Goal: Information Seeking & Learning: Compare options

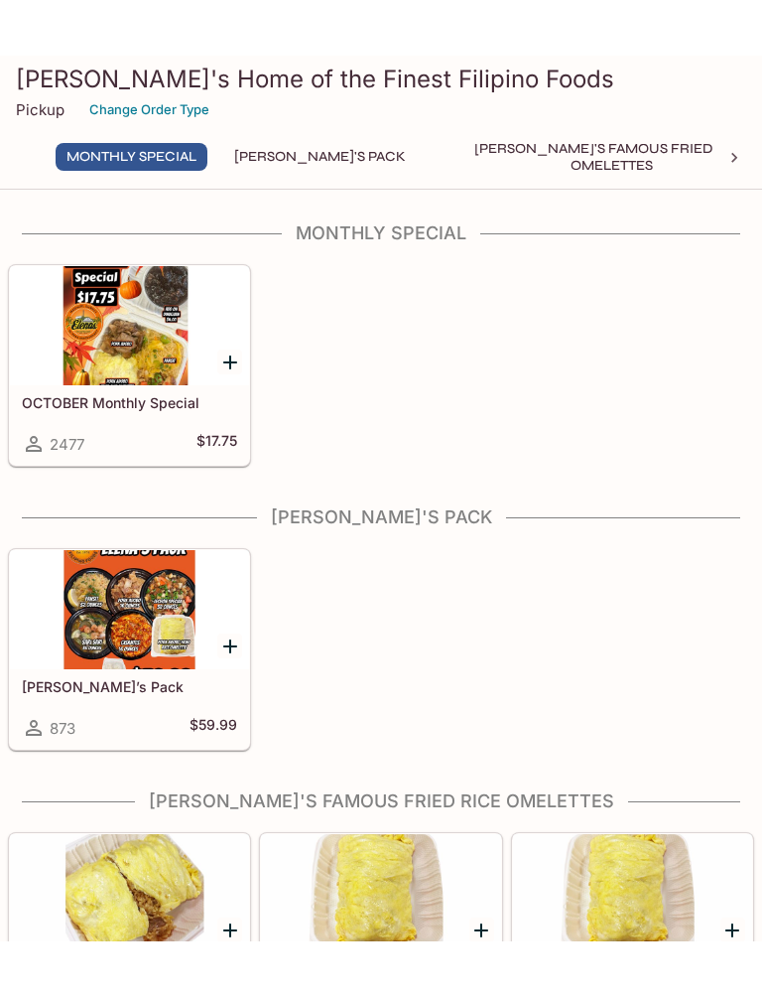
scroll to position [4, 0]
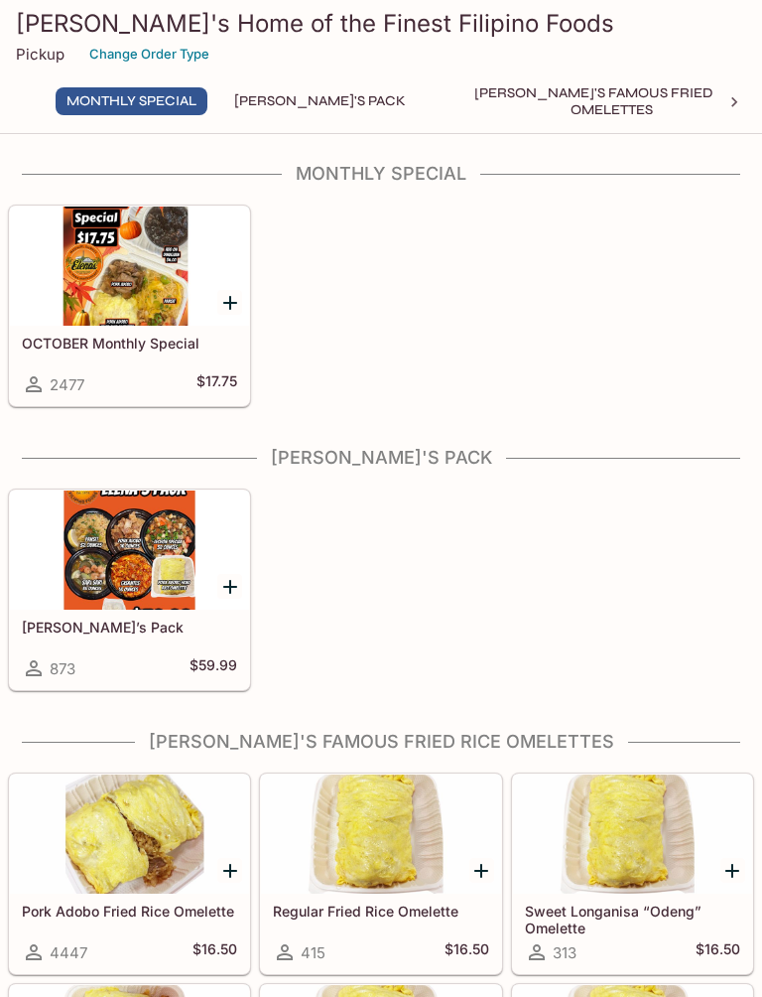
click at [146, 298] on div at bounding box center [129, 265] width 239 height 119
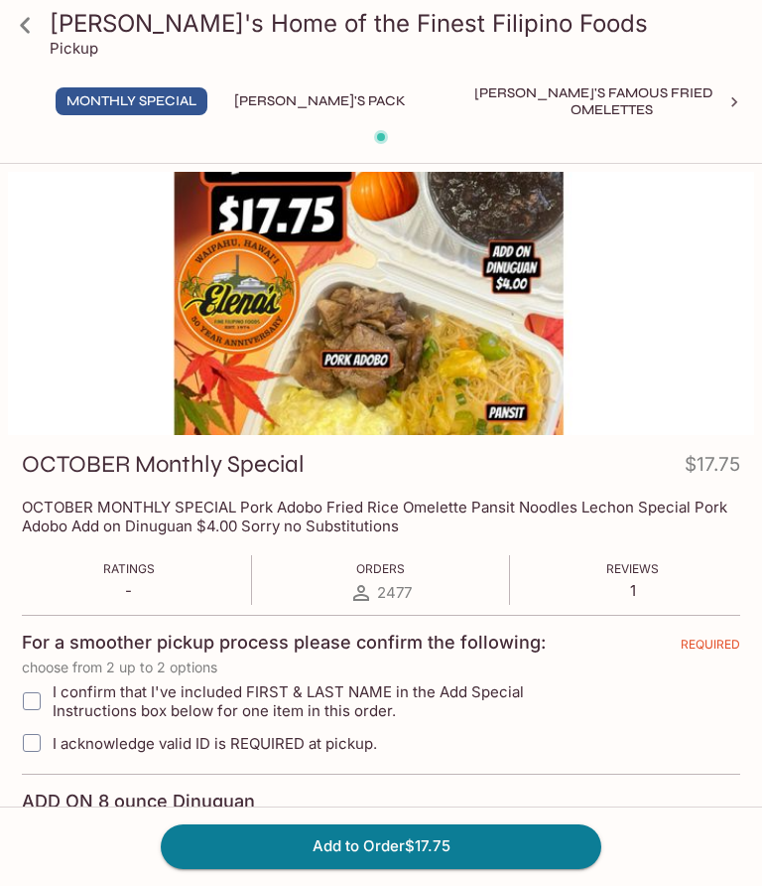
click at [281, 112] on button "[PERSON_NAME]'s Pack" at bounding box center [320, 101] width 194 height 28
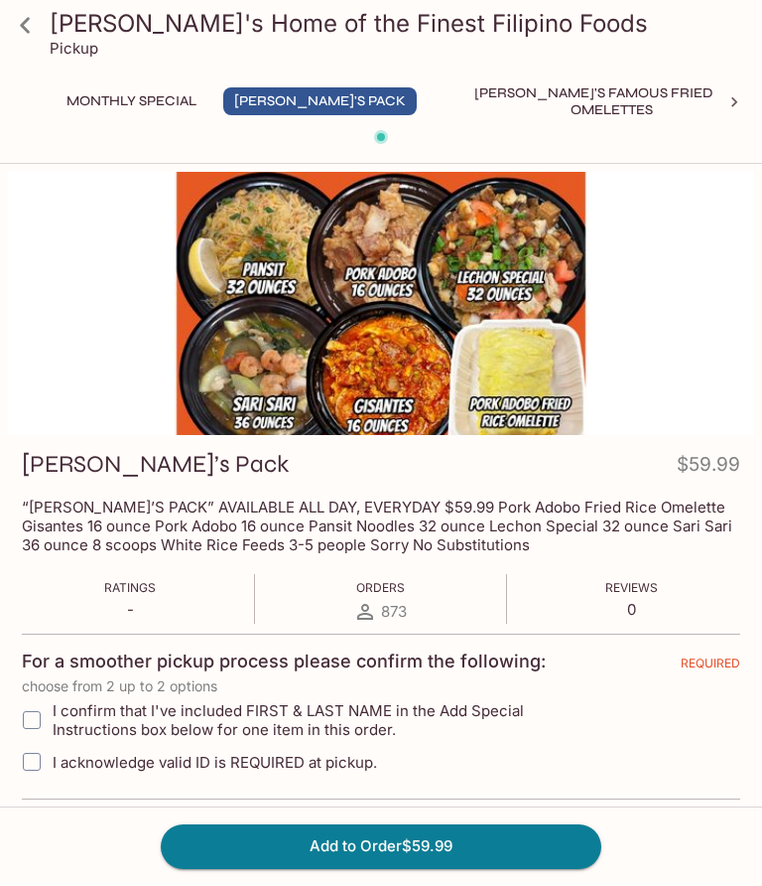
click at [23, 21] on icon at bounding box center [25, 25] width 35 height 35
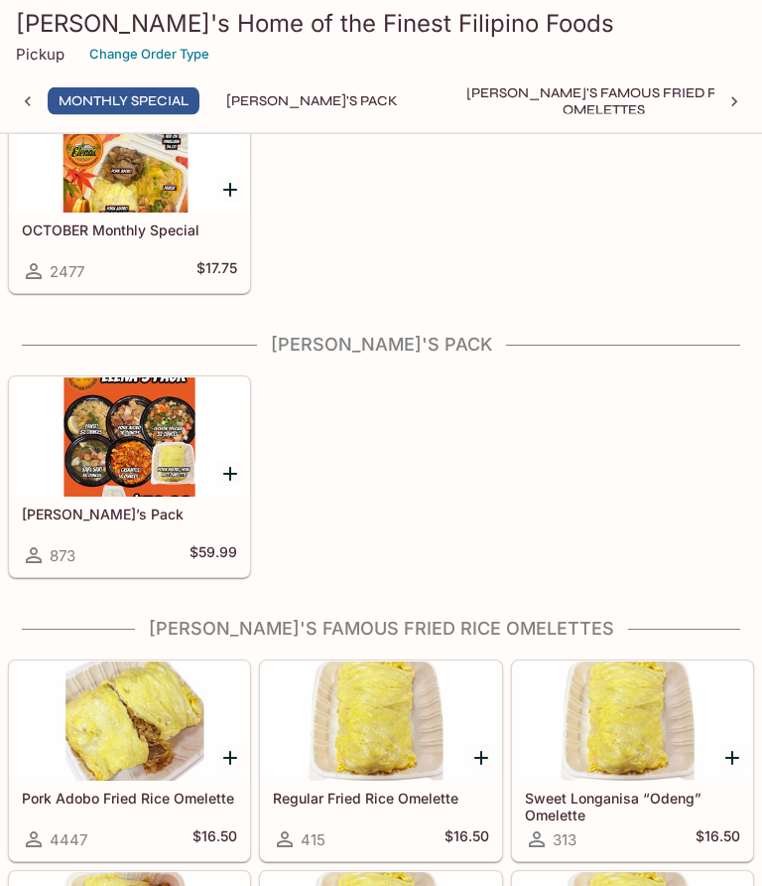
scroll to position [117, 0]
click at [159, 469] on div at bounding box center [129, 436] width 239 height 119
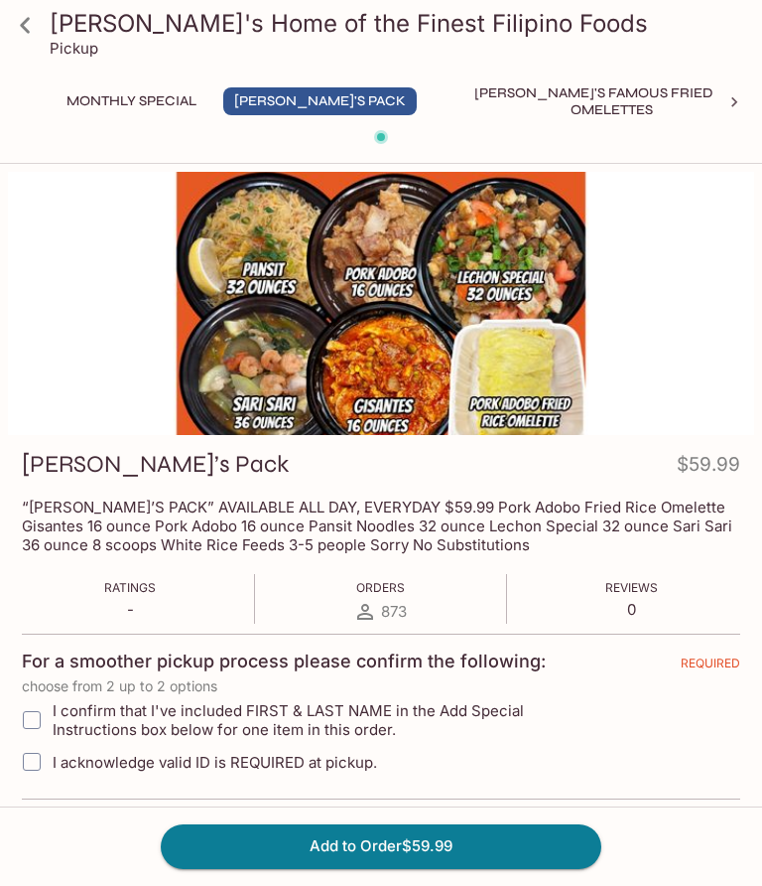
click at [19, 30] on icon at bounding box center [25, 25] width 35 height 35
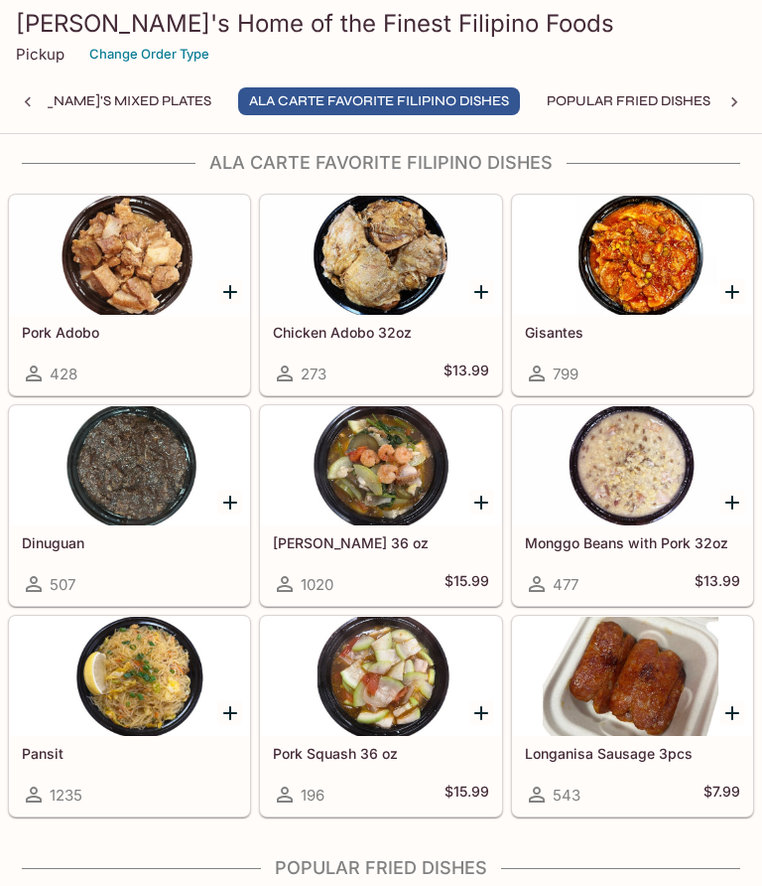
scroll to position [1781, 0]
click at [700, 488] on div at bounding box center [632, 466] width 239 height 119
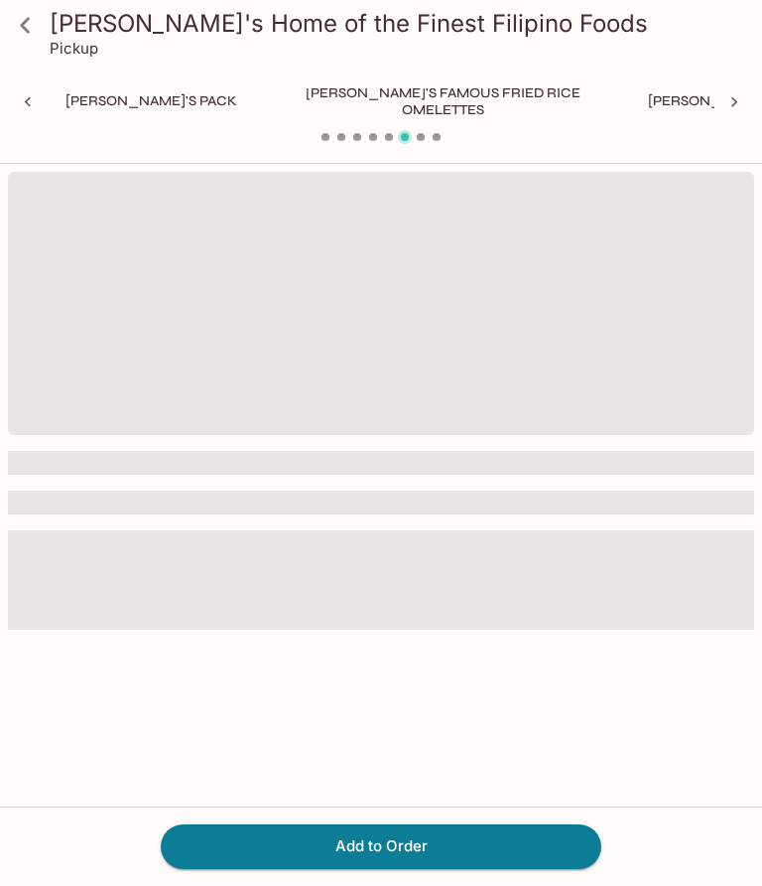
scroll to position [0, 456]
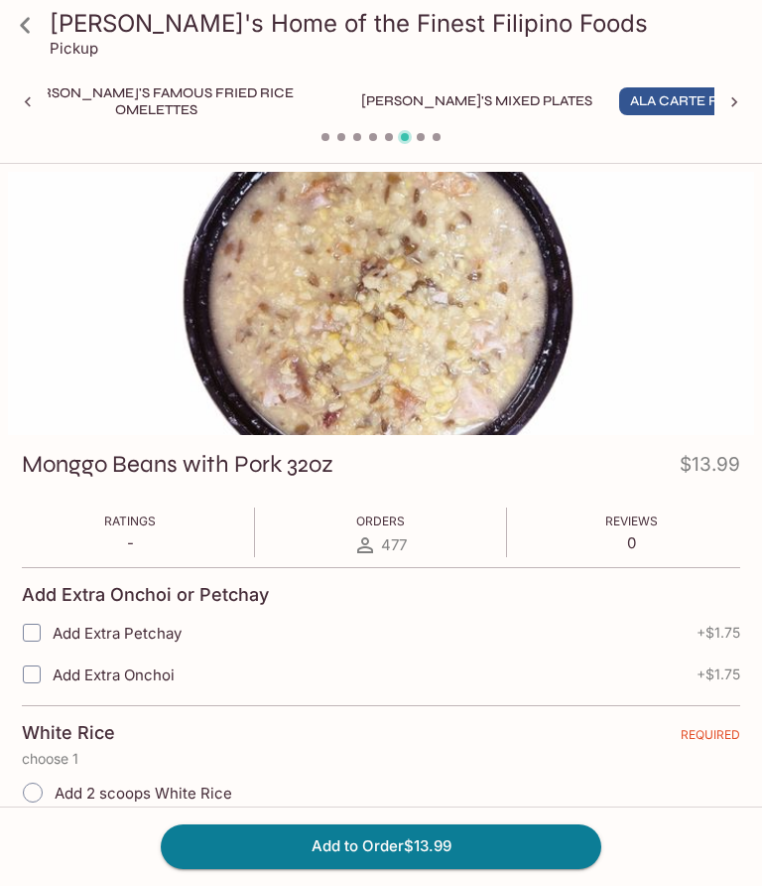
click at [20, 89] on div at bounding box center [28, 102] width 40 height 30
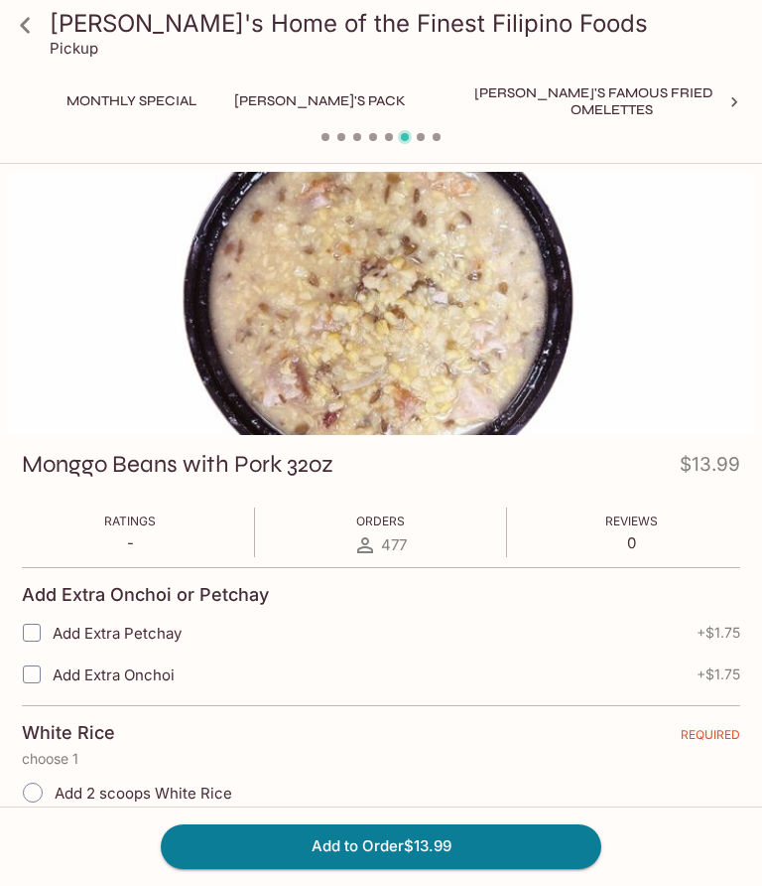
click at [20, 11] on icon at bounding box center [25, 25] width 35 height 35
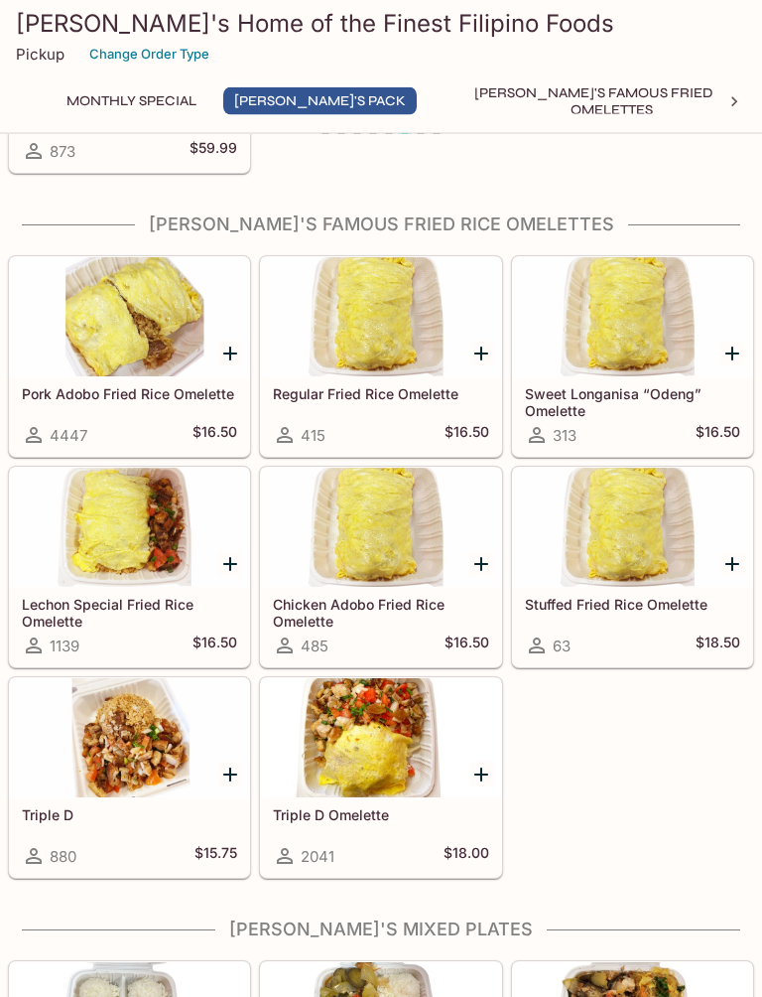
scroll to position [527, 0]
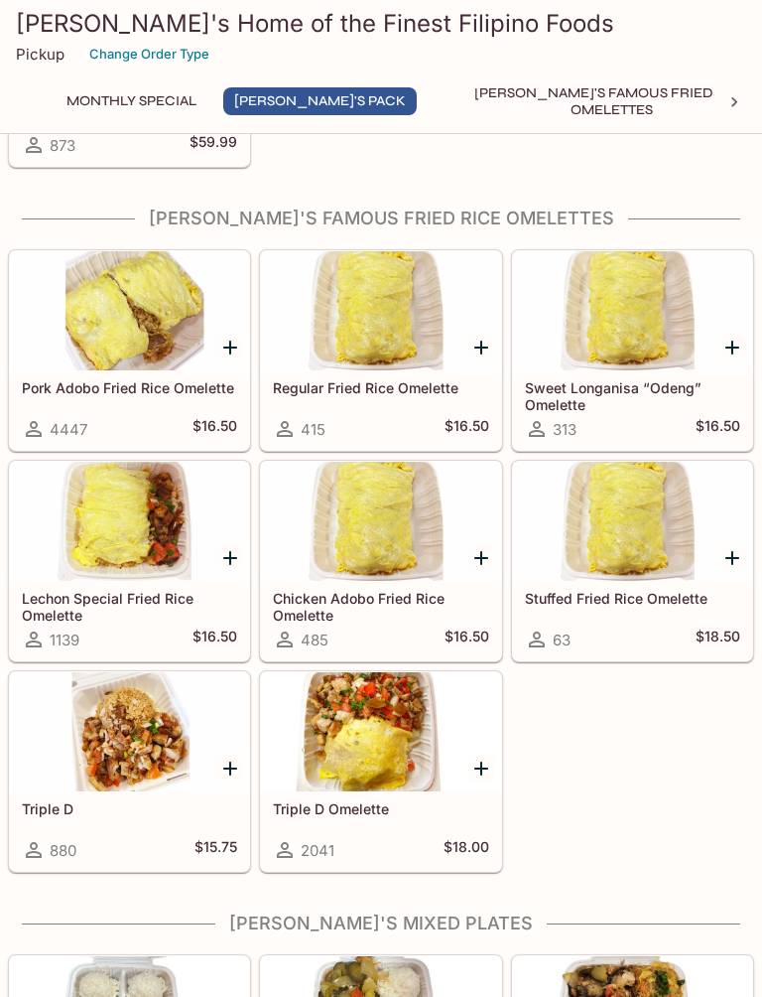
click at [664, 362] on div at bounding box center [632, 310] width 239 height 119
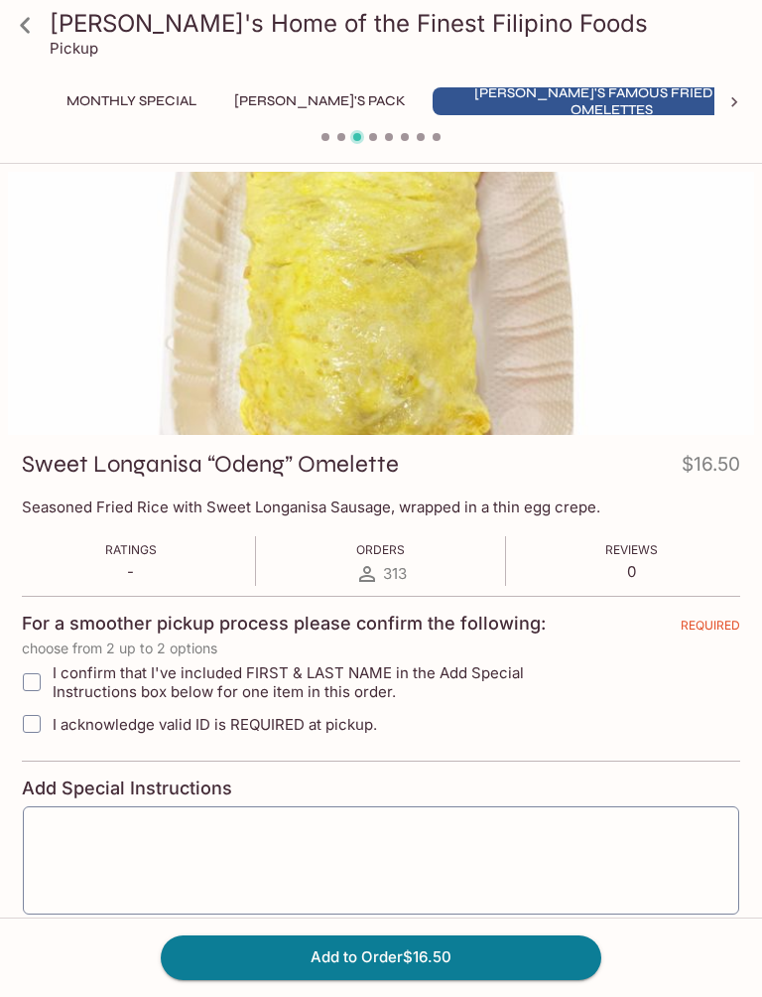
click at [17, 32] on icon at bounding box center [25, 25] width 35 height 35
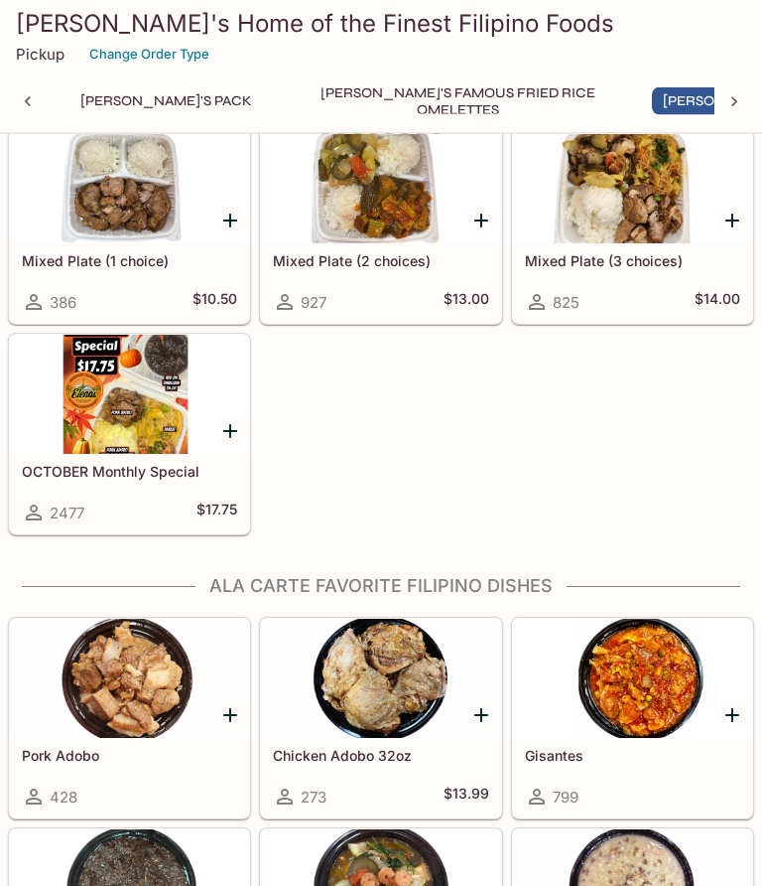
scroll to position [1359, 0]
click at [92, 418] on div at bounding box center [129, 394] width 239 height 119
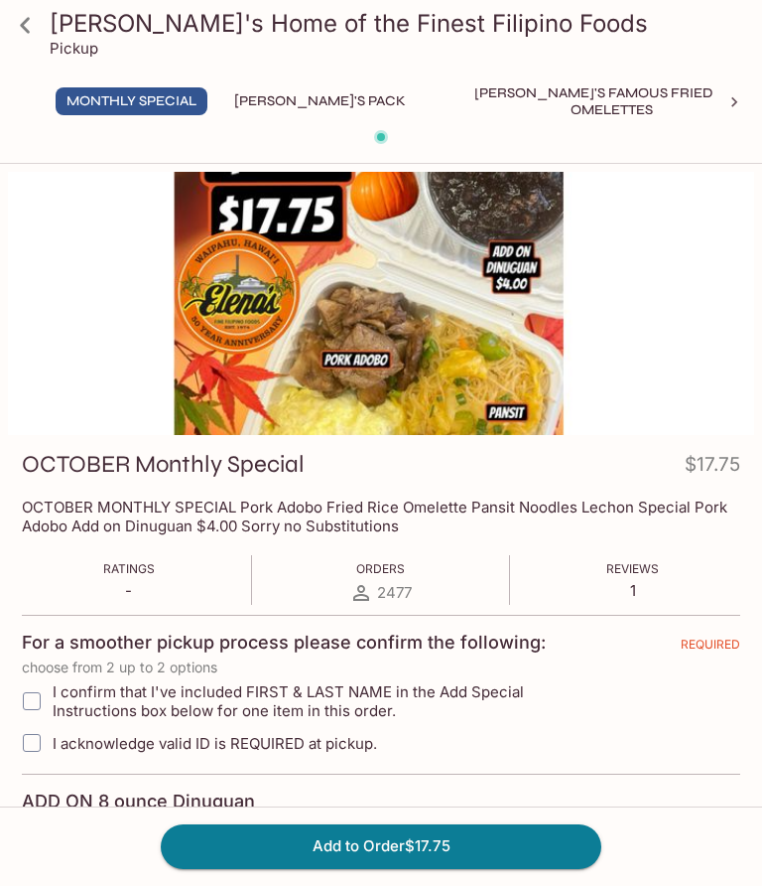
click at [20, 33] on icon at bounding box center [25, 25] width 35 height 35
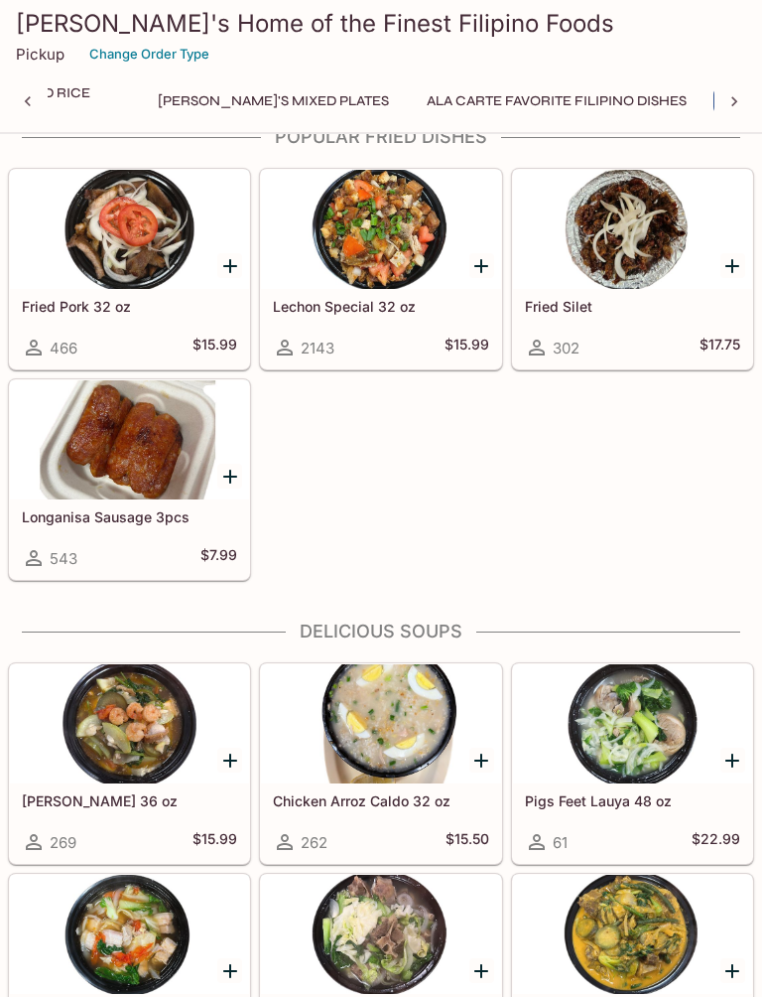
scroll to position [2513, 0]
click at [78, 730] on div at bounding box center [129, 723] width 239 height 119
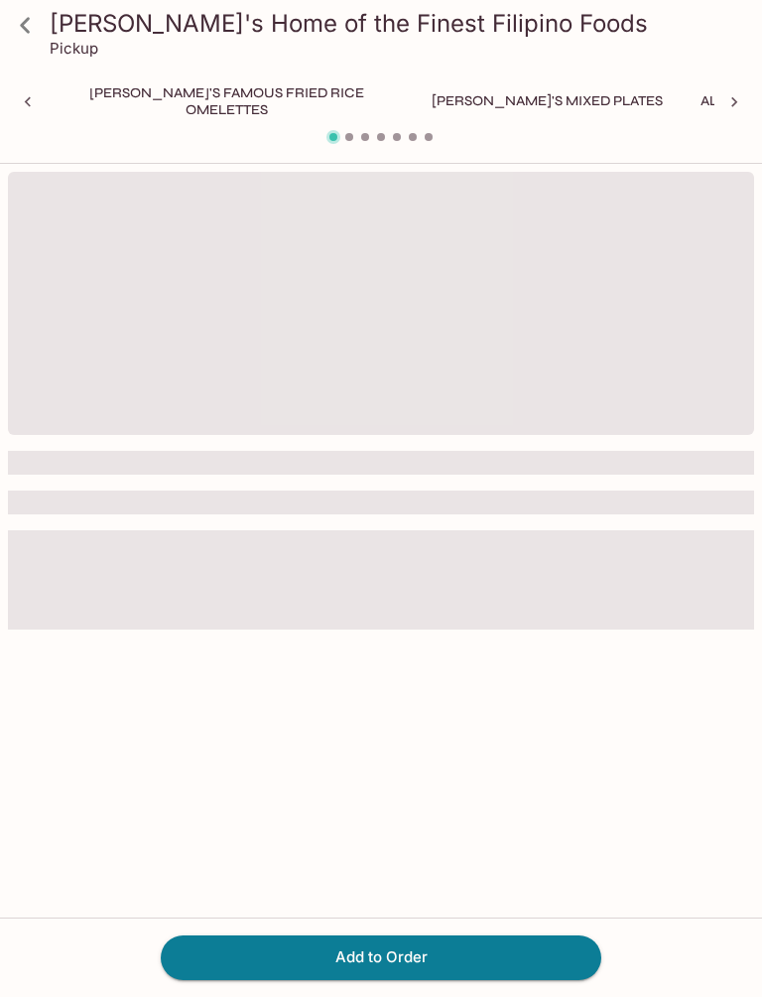
scroll to position [0, 823]
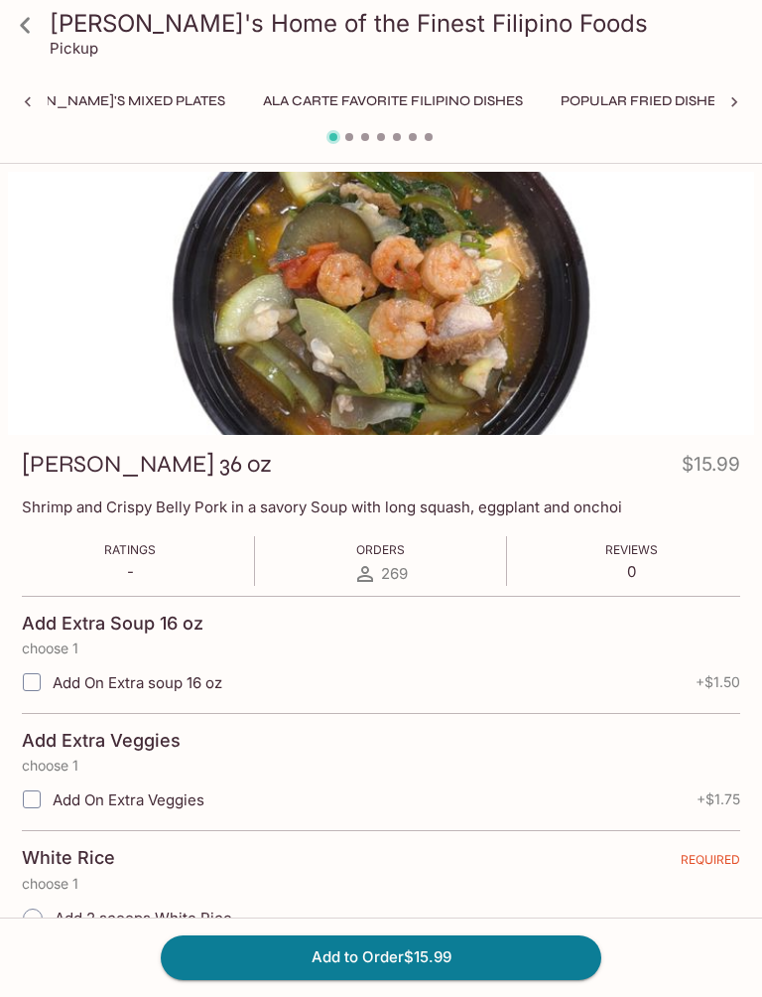
click at [20, 103] on icon at bounding box center [28, 102] width 20 height 20
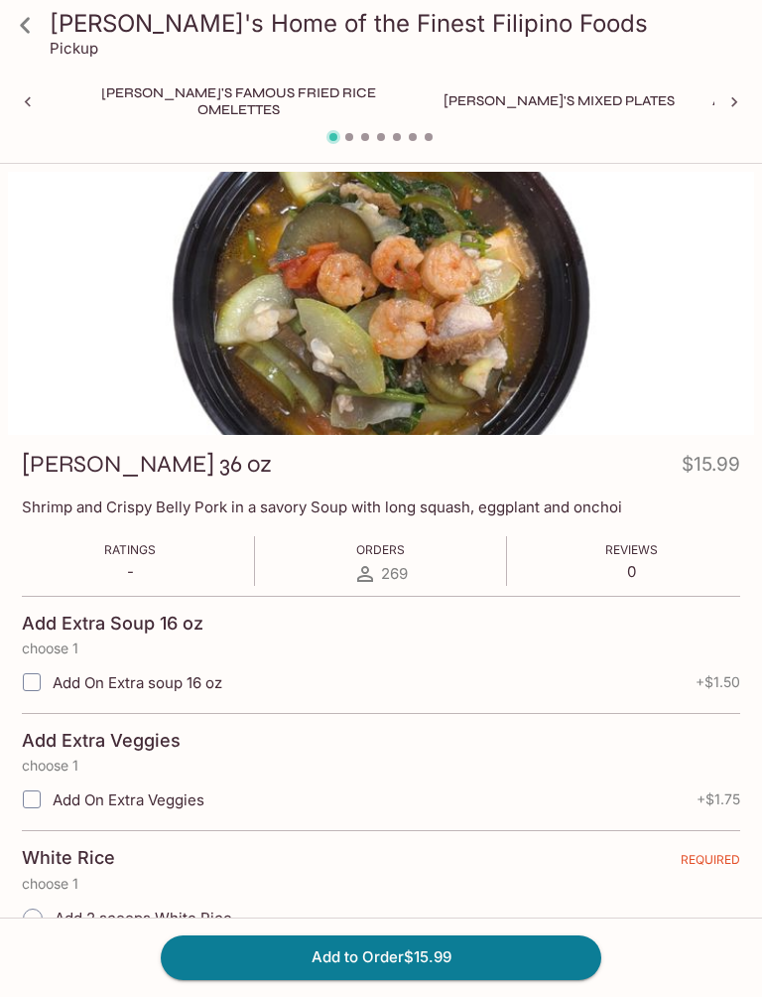
scroll to position [0, 245]
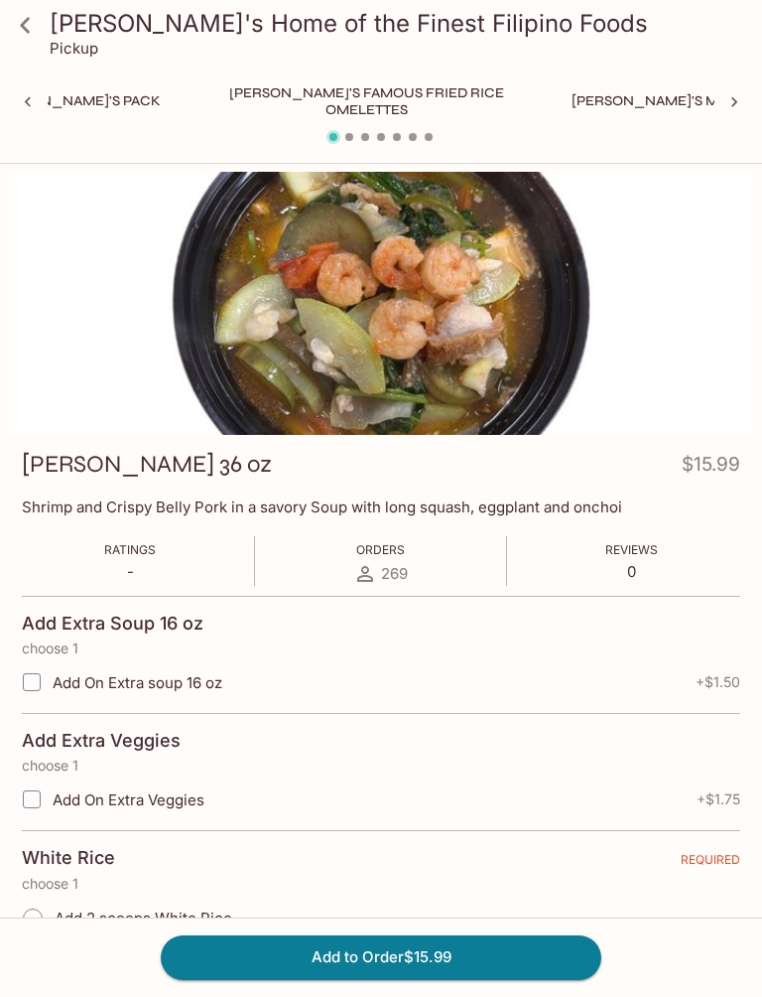
click at [22, 96] on icon at bounding box center [28, 102] width 20 height 20
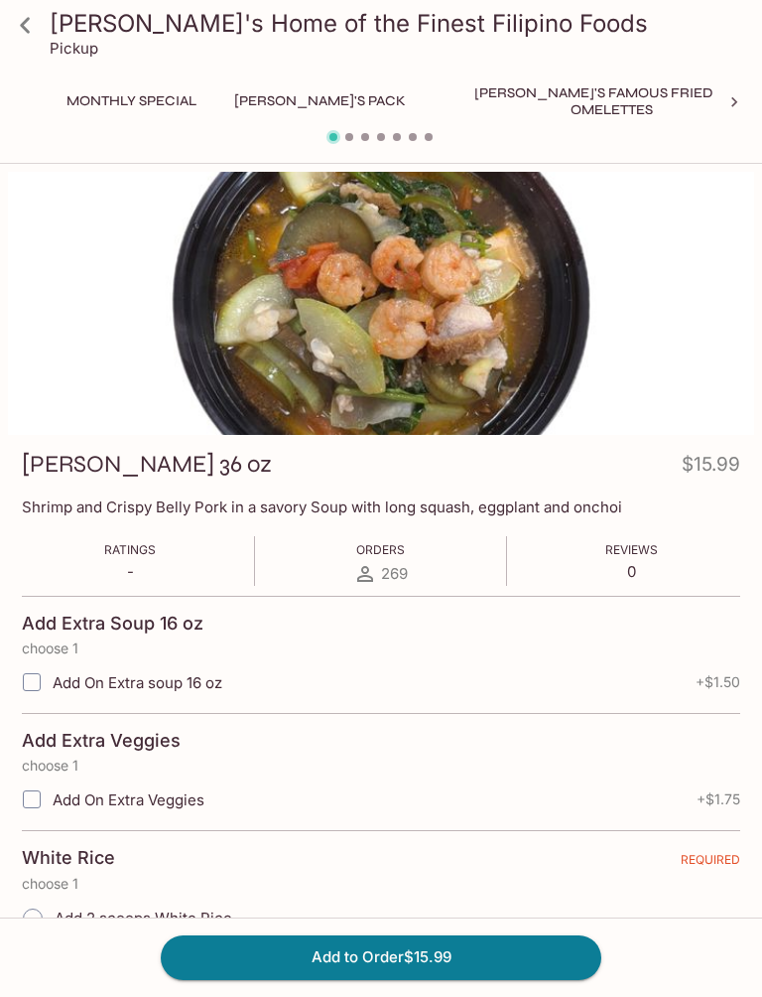
click at [269, 114] on button "[PERSON_NAME]'s Pack" at bounding box center [320, 101] width 194 height 28
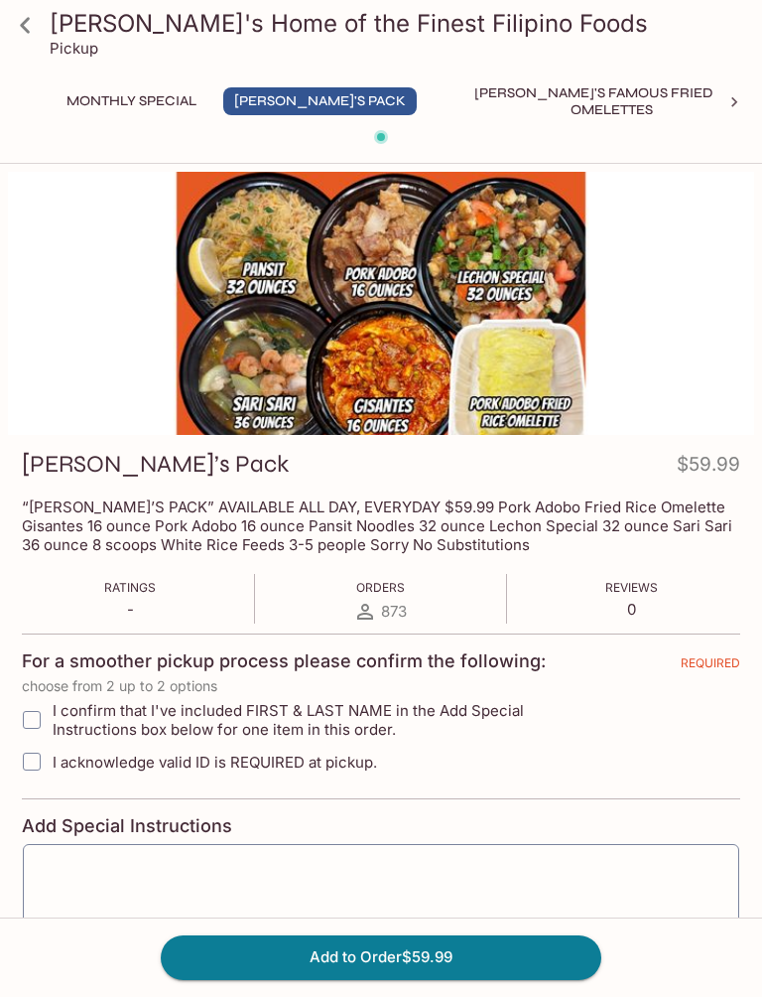
click at [19, 24] on icon at bounding box center [25, 25] width 35 height 35
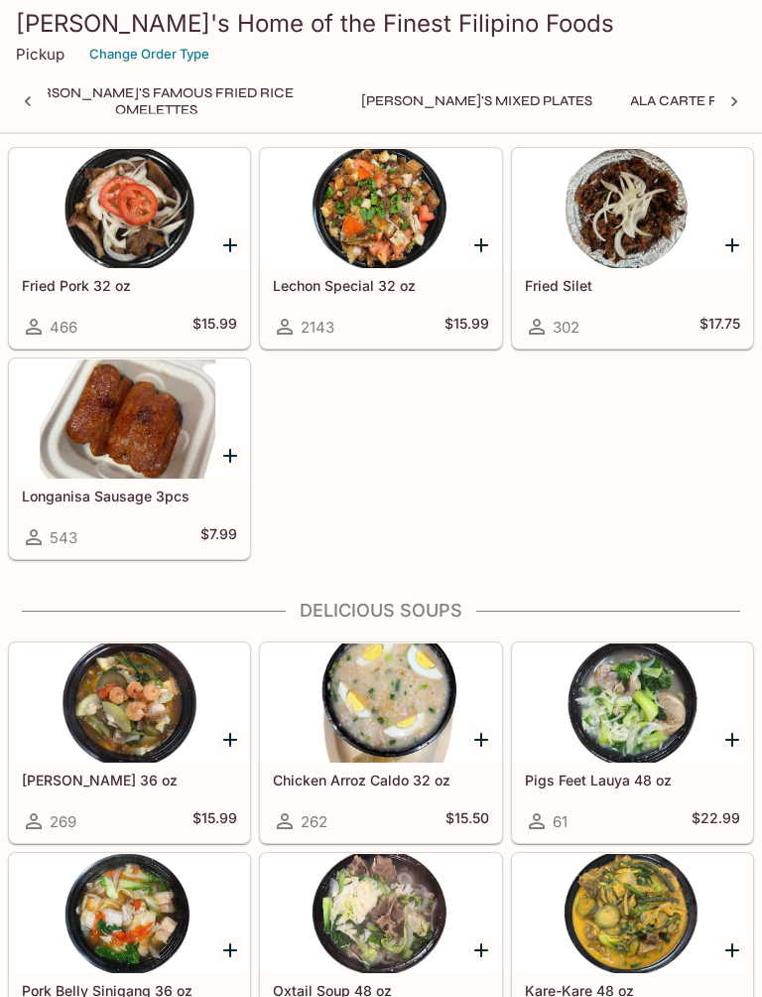
scroll to position [0, 511]
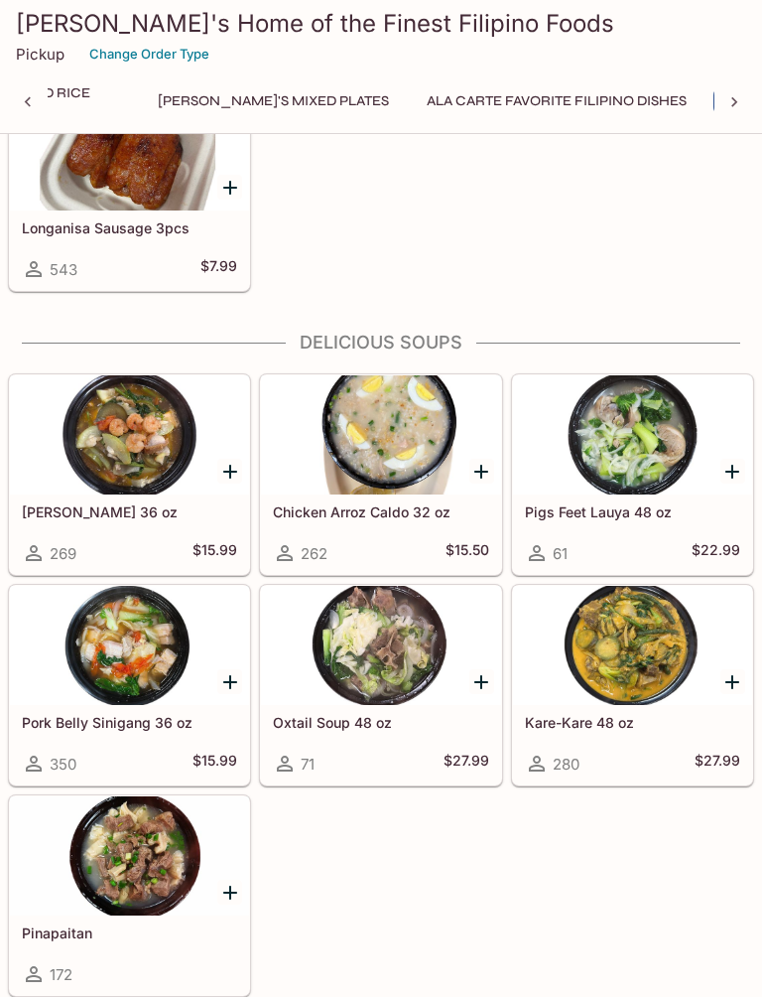
click at [449, 689] on div at bounding box center [380, 645] width 239 height 119
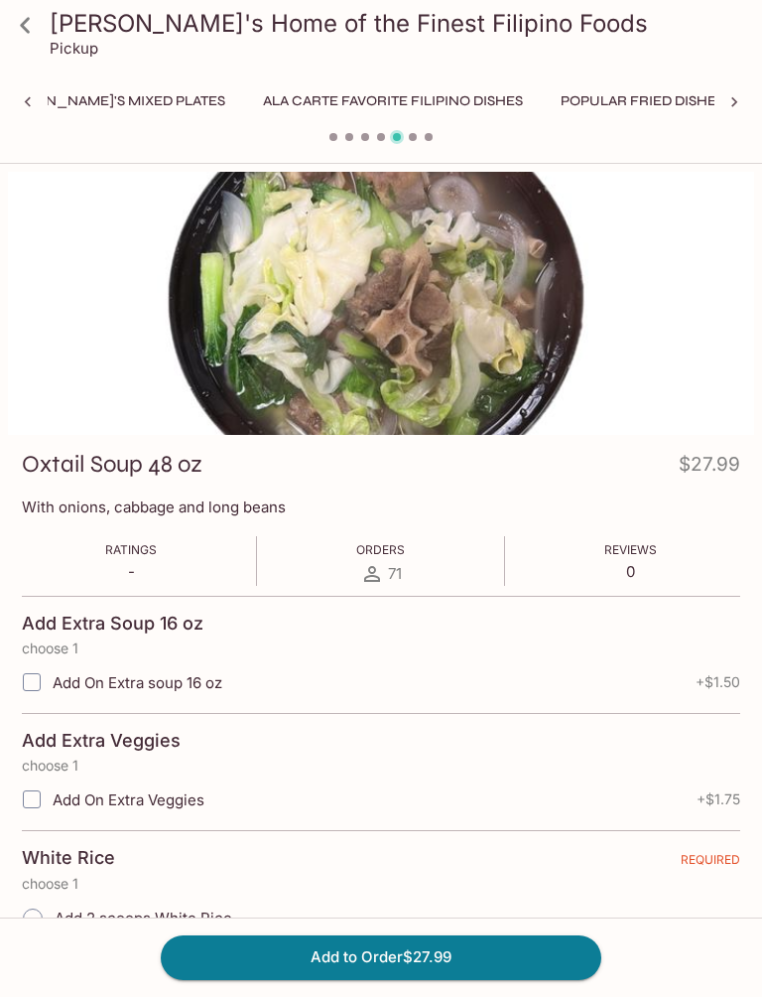
click at [30, 105] on icon at bounding box center [28, 102] width 6 height 10
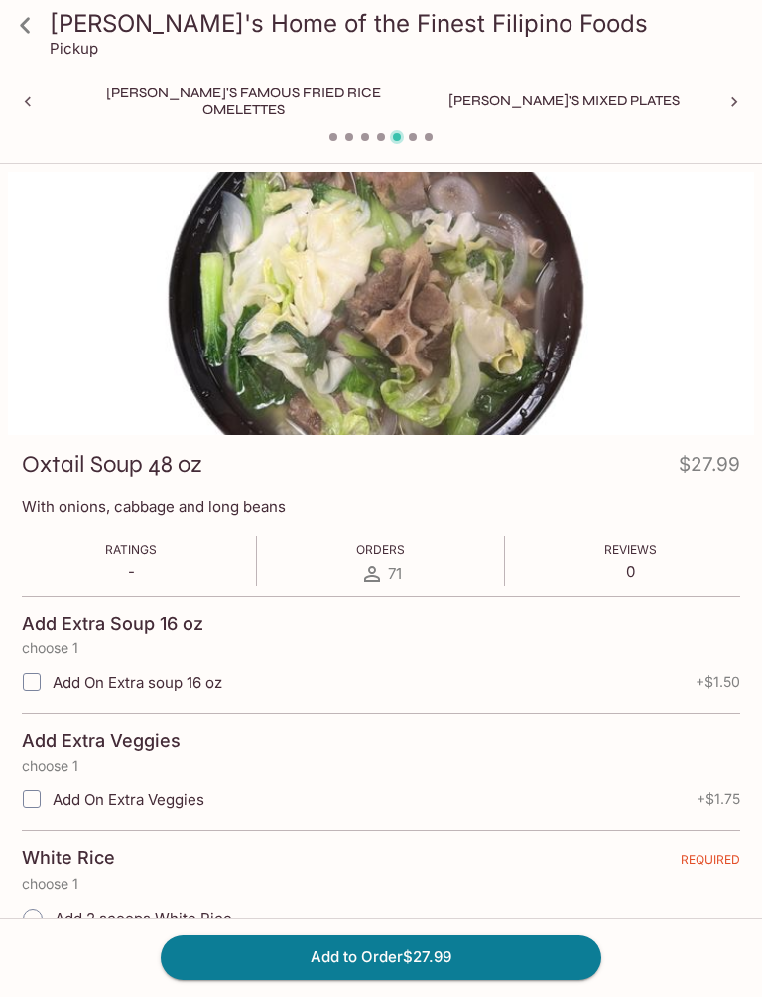
scroll to position [0, 245]
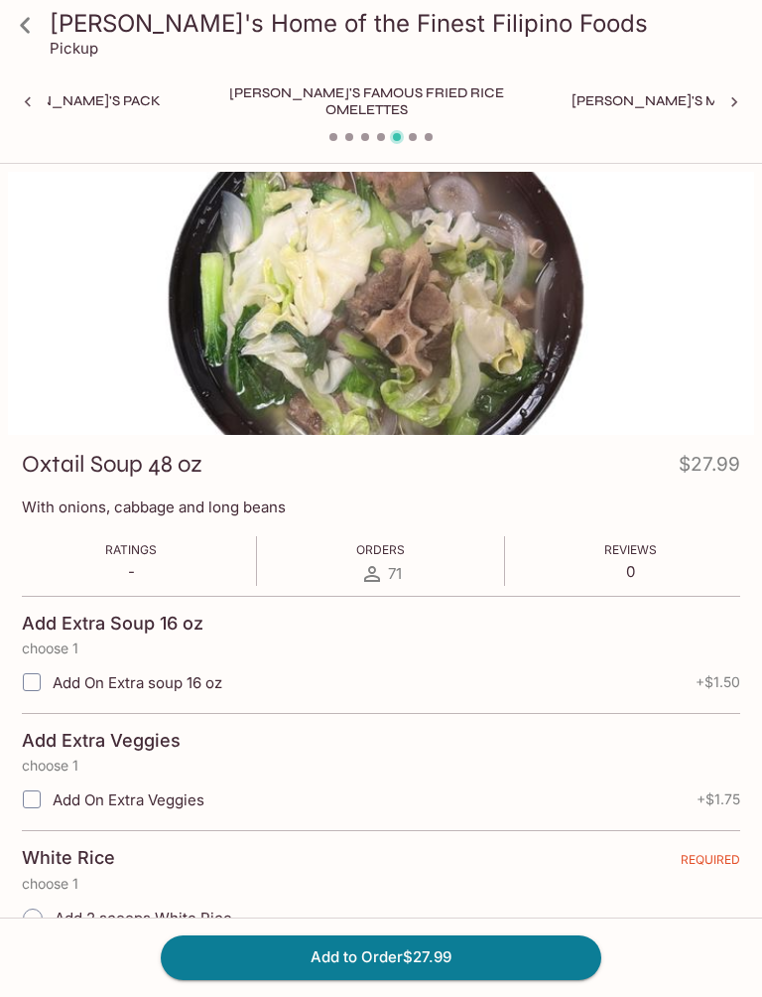
click at [26, 35] on icon at bounding box center [25, 25] width 35 height 35
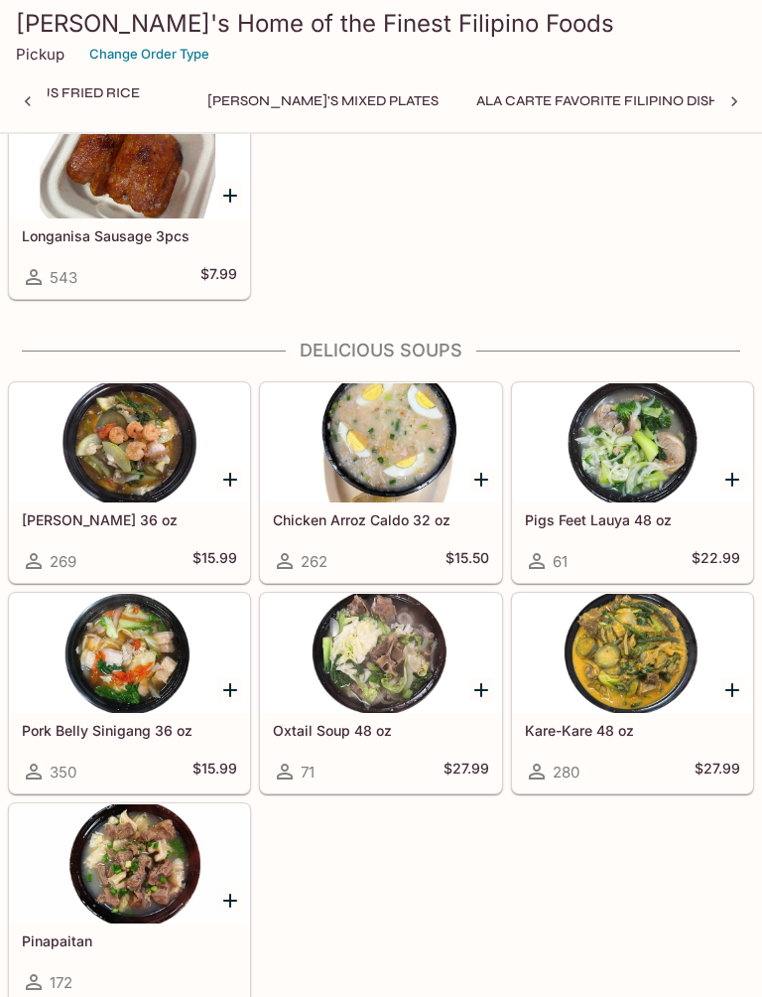
scroll to position [0, 659]
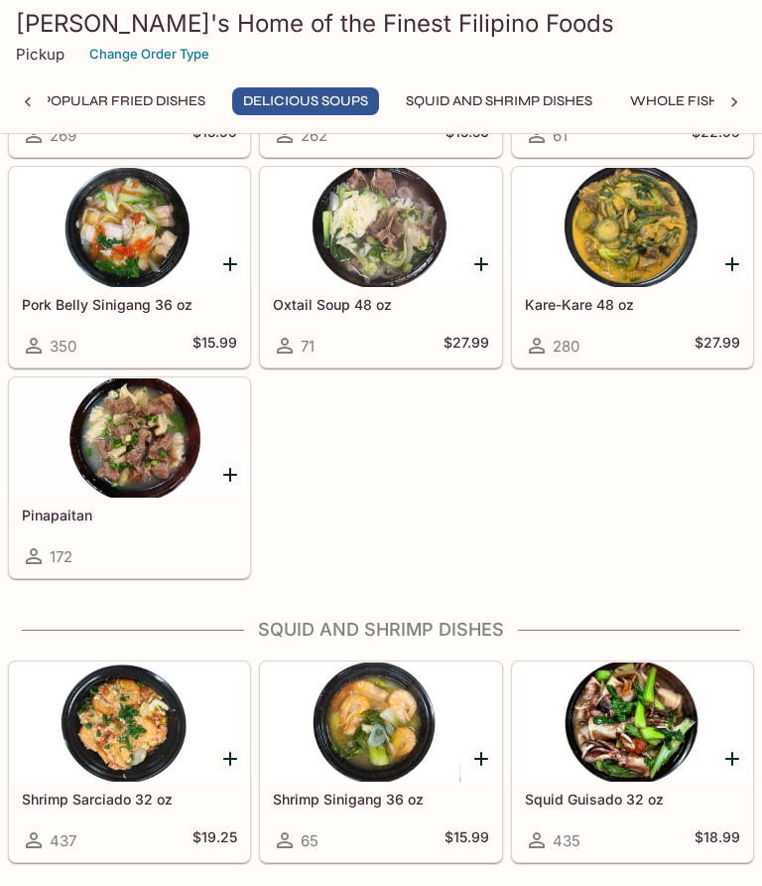
click at [84, 421] on div at bounding box center [129, 437] width 239 height 119
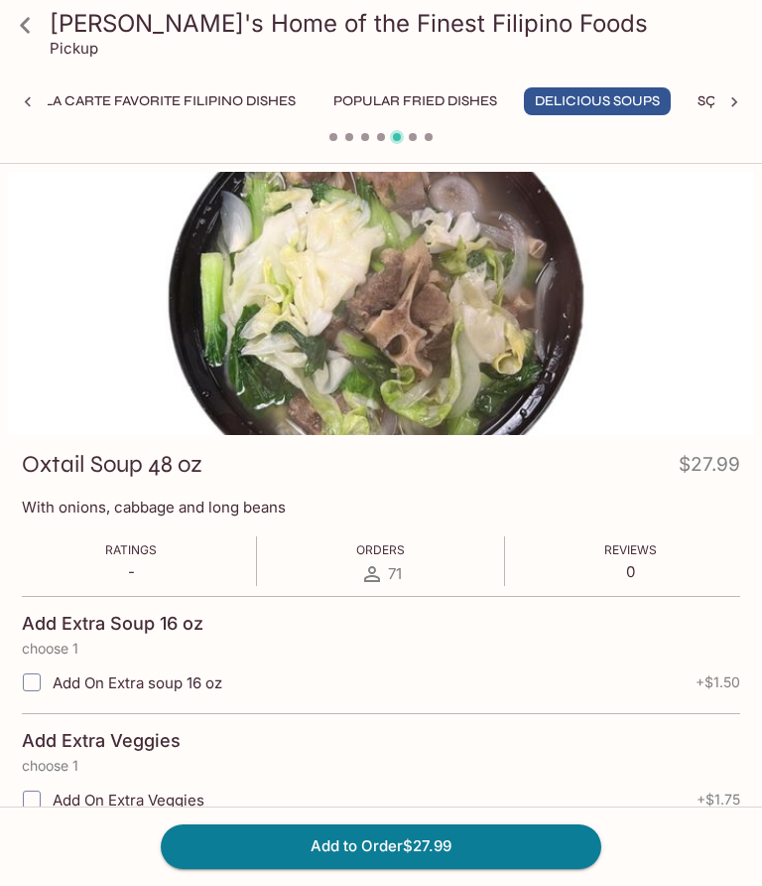
click at [323, 101] on button "Popular Fried Dishes" at bounding box center [416, 101] width 186 height 28
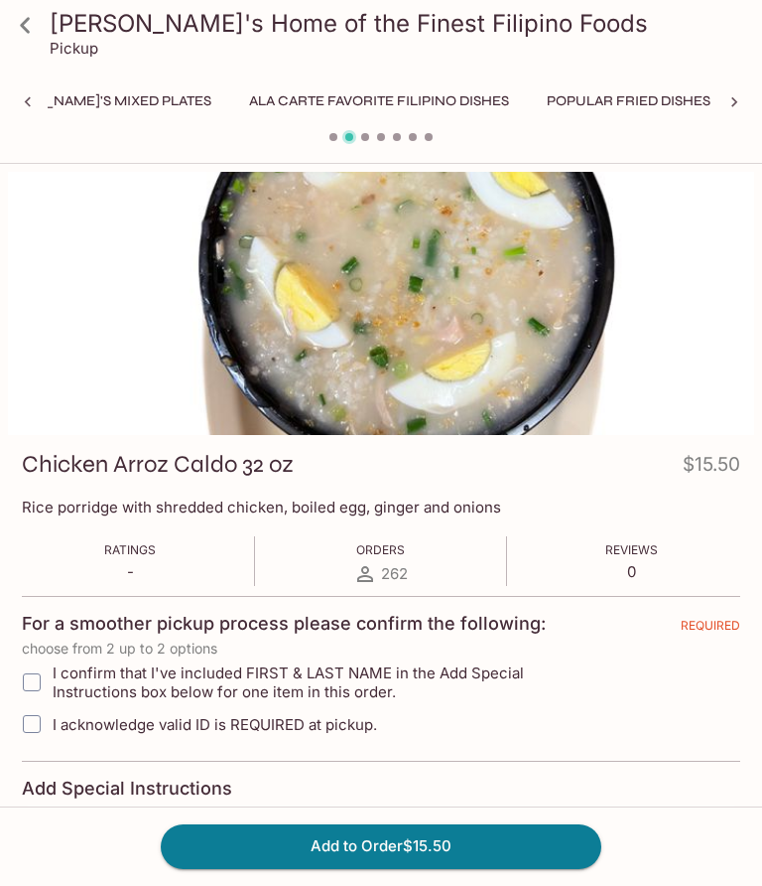
click at [536, 112] on button "Popular Fried Dishes" at bounding box center [629, 101] width 186 height 28
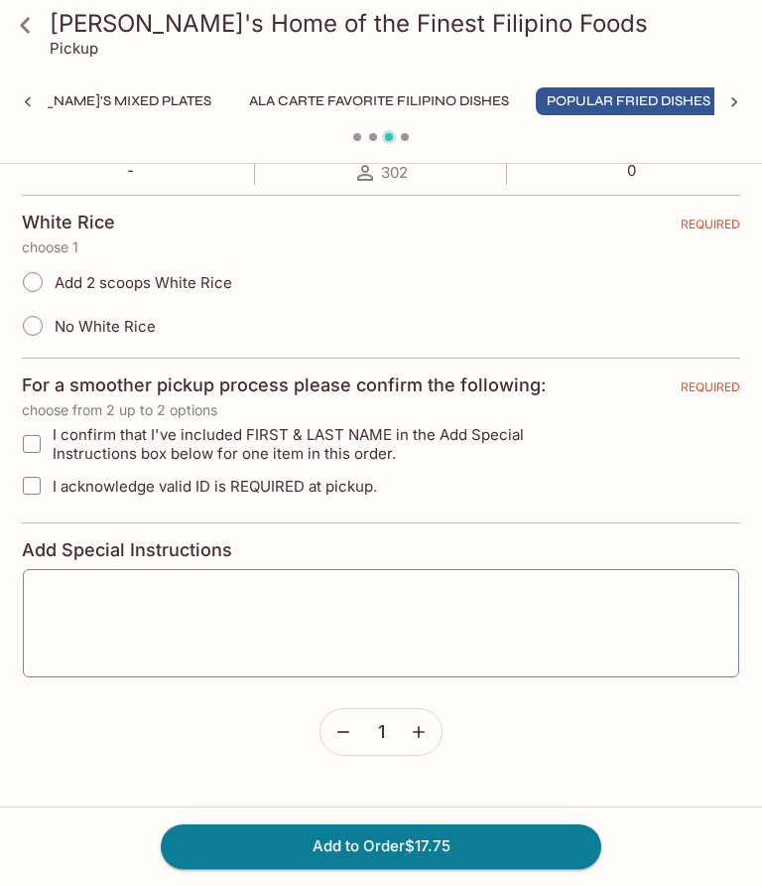
scroll to position [399, 0]
click at [23, 86] on div "[PERSON_NAME]'s Home of the Finest Filipino Foods Pickup Monthly Special [PERSO…" at bounding box center [381, 76] width 762 height 153
click at [13, 21] on icon at bounding box center [25, 25] width 35 height 35
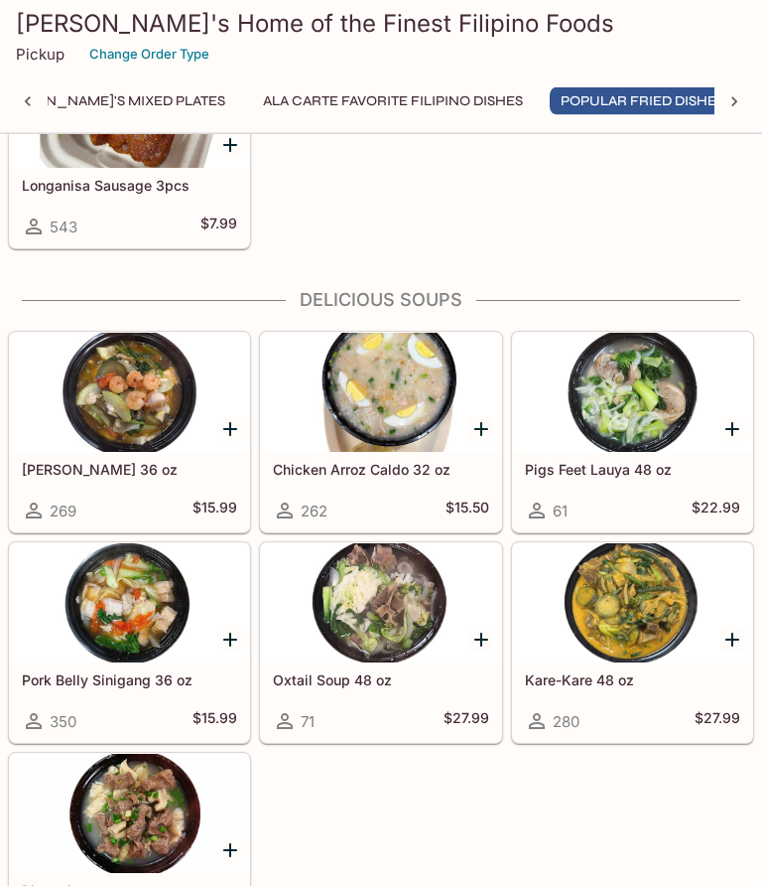
scroll to position [2837, 0]
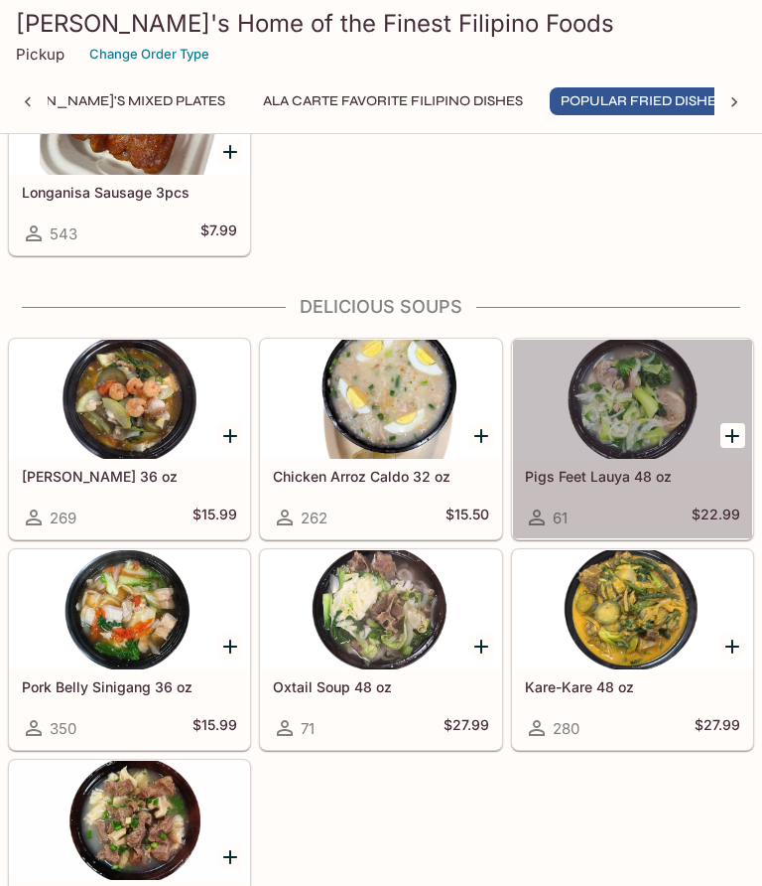
click at [669, 443] on div at bounding box center [632, 399] width 239 height 119
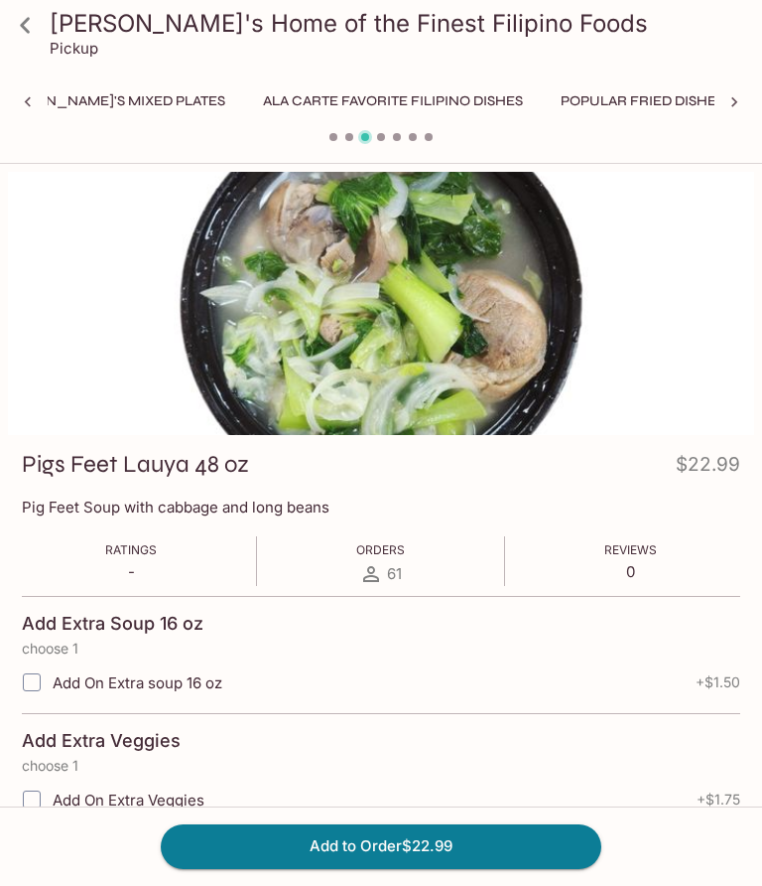
click at [28, 33] on icon at bounding box center [25, 25] width 10 height 16
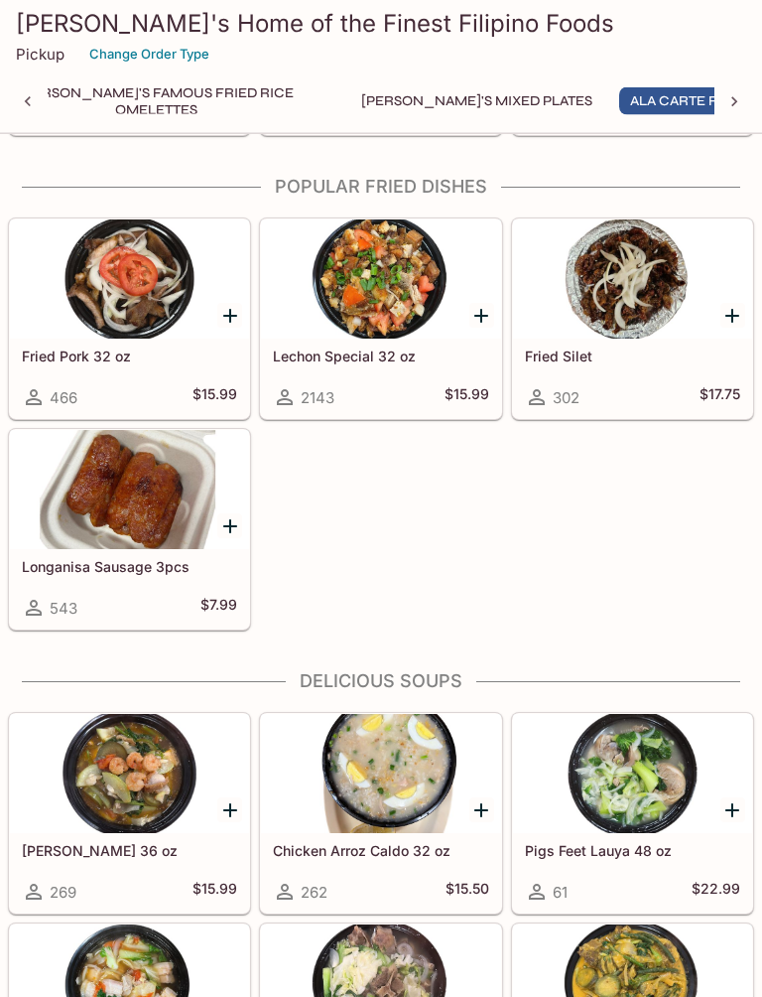
scroll to position [2508, 0]
